Goal: Navigation & Orientation: Understand site structure

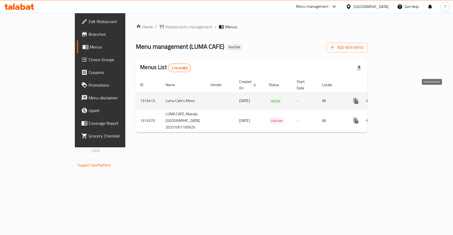
click at [401, 99] on link "enhanced table" at bounding box center [394, 101] width 13 height 13
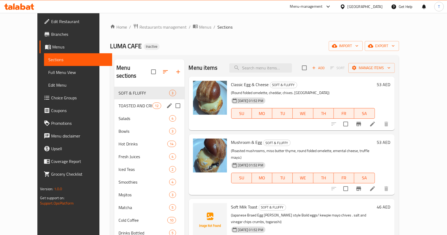
click at [139, 103] on span "TOASTED AND CRISPY" at bounding box center [136, 106] width 34 height 6
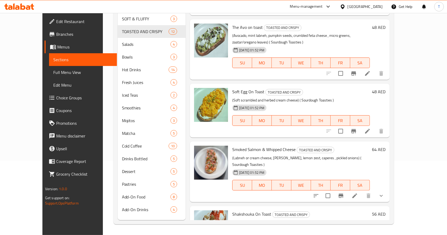
scroll to position [303, 0]
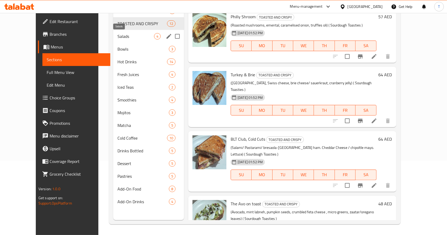
click at [135, 33] on span "Salads" at bounding box center [136, 36] width 37 height 6
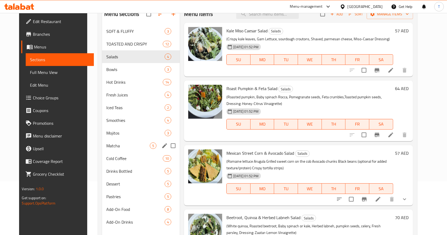
scroll to position [74, 0]
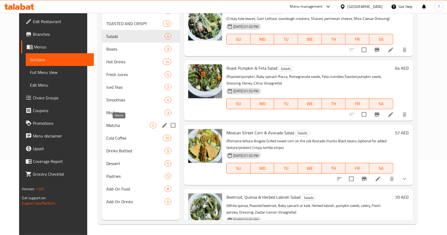
click at [112, 127] on span "Matcha" at bounding box center [128, 125] width 44 height 6
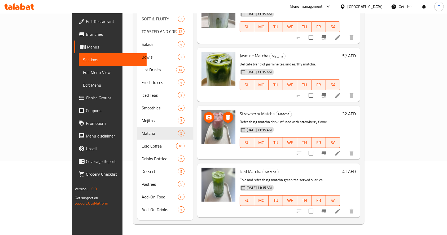
scroll to position [68, 0]
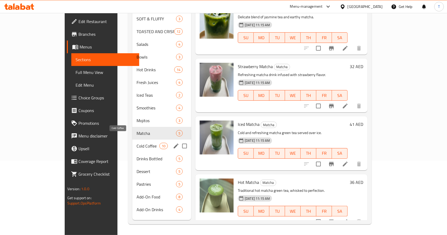
click at [137, 143] on span "Cold Coffee" at bounding box center [148, 146] width 23 height 6
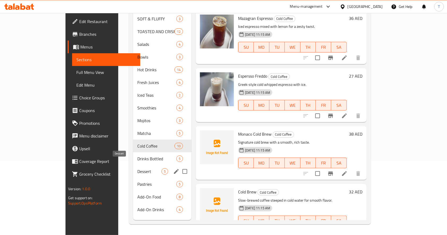
click at [137, 169] on span "Dessert" at bounding box center [149, 172] width 24 height 6
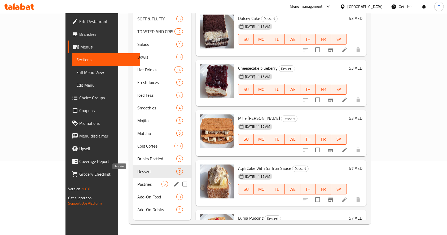
click at [137, 181] on span "Pastries" at bounding box center [149, 184] width 24 height 6
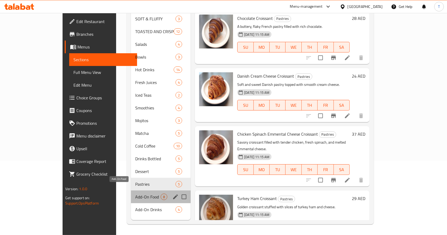
click at [135, 194] on span "Add-On Food" at bounding box center [147, 197] width 25 height 6
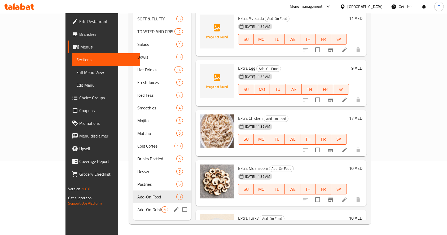
click at [137, 207] on span "Add-On Drinks" at bounding box center [149, 210] width 24 height 6
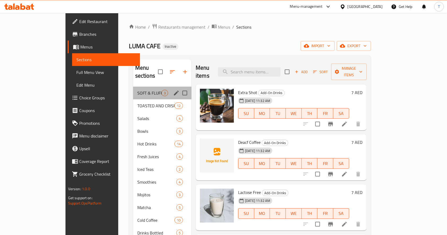
click at [133, 87] on div "SOFT & FLUFFY 3" at bounding box center [162, 93] width 58 height 13
